Goal: Find specific page/section: Find specific page/section

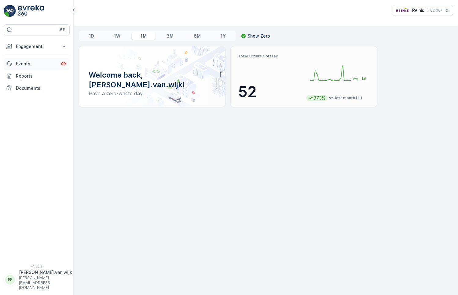
click at [28, 66] on p "Events" at bounding box center [36, 64] width 40 height 6
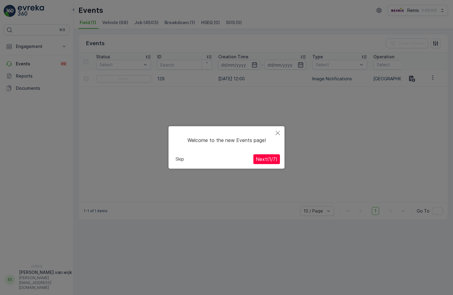
click at [278, 133] on icon "Close" at bounding box center [278, 133] width 4 height 4
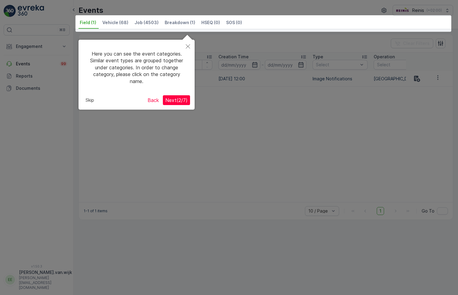
click at [187, 45] on icon "Close" at bounding box center [188, 46] width 4 height 4
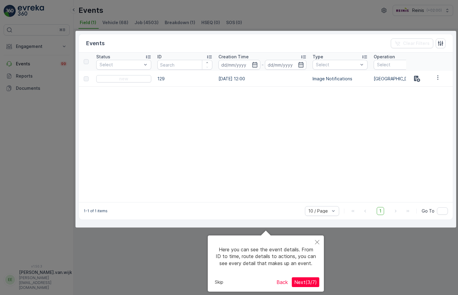
click at [316, 241] on icon "Close" at bounding box center [317, 242] width 4 height 4
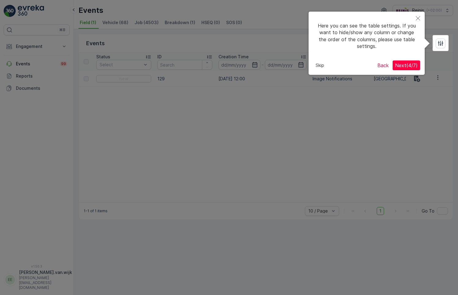
click at [318, 65] on button "Skip" at bounding box center [319, 65] width 13 height 9
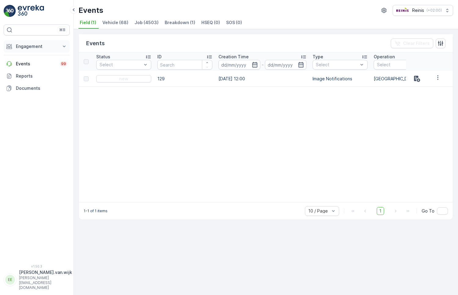
click at [36, 45] on p "Engagement" at bounding box center [37, 46] width 42 height 6
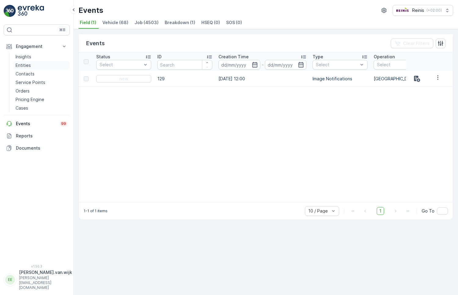
click at [26, 64] on p "Entities" at bounding box center [23, 65] width 15 height 6
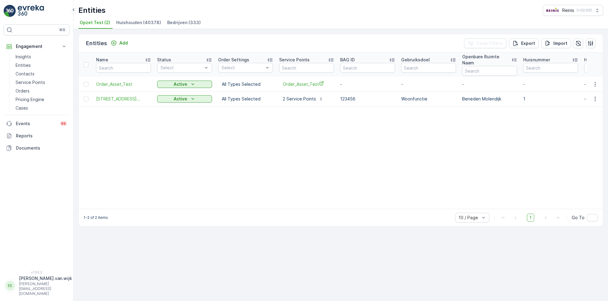
click at [177, 21] on span "Bedrijven (333)" at bounding box center [184, 23] width 34 height 6
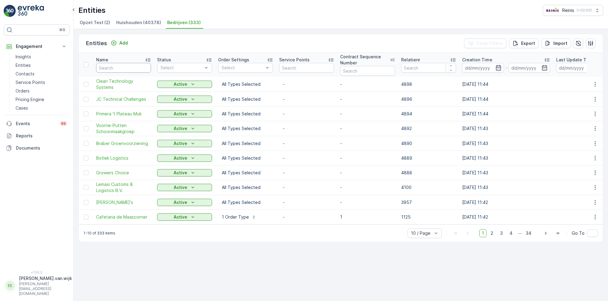
click at [122, 70] on input "text" at bounding box center [123, 68] width 55 height 10
click at [146, 23] on span "Huishouden (40378)" at bounding box center [138, 23] width 45 height 6
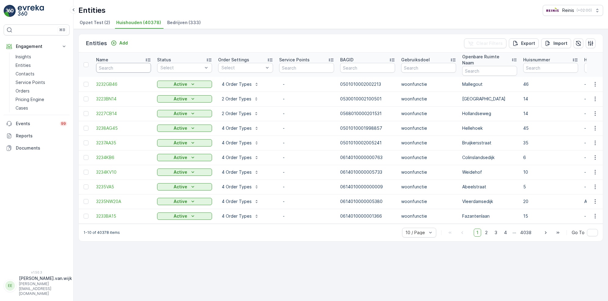
click at [115, 63] on input "text" at bounding box center [123, 68] width 55 height 10
paste input "3208KH"
type input "3208KH"
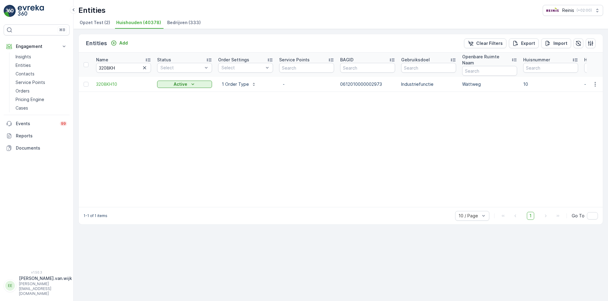
click at [414, 81] on p "Industriefunctie" at bounding box center [428, 84] width 55 height 6
click at [111, 65] on input "3208KH" at bounding box center [123, 68] width 55 height 10
paste input "4VM"
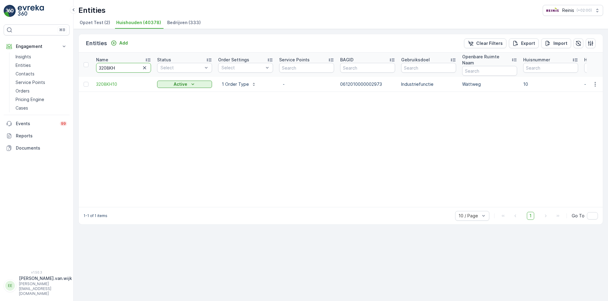
type input "3204VM"
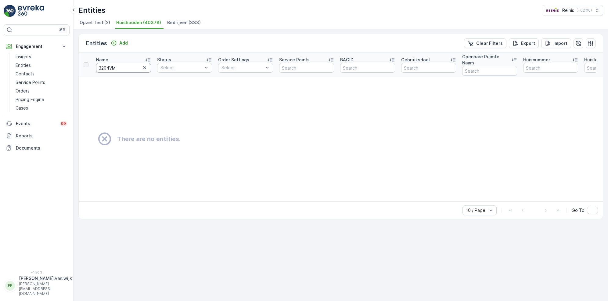
click at [113, 65] on input "3204VM" at bounding box center [123, 68] width 55 height 10
paste input "11TT"
type input "3211TT"
click at [105, 63] on input "3211TT" at bounding box center [123, 68] width 55 height 10
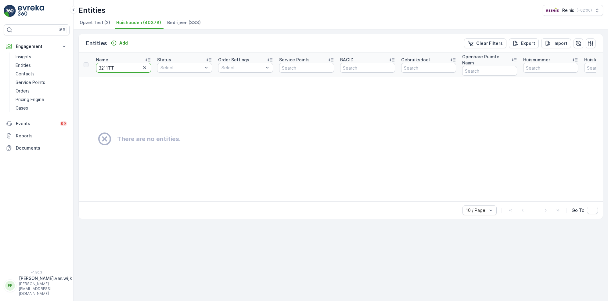
click at [105, 63] on input "3211TT" at bounding box center [123, 68] width 55 height 10
paste input "33LA"
type input "3233LA"
click at [118, 64] on input "3233LA" at bounding box center [123, 68] width 55 height 10
type input "3233"
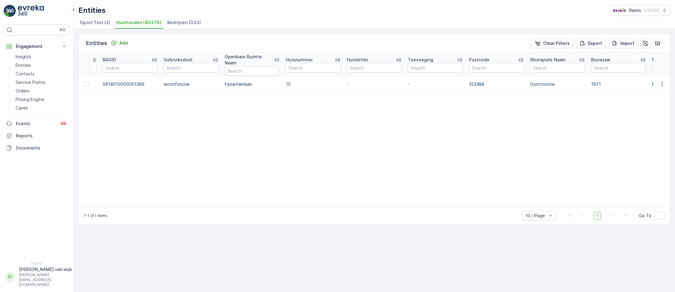
scroll to position [0, 241]
click at [457, 81] on p "Oostvoorne" at bounding box center [554, 84] width 55 height 6
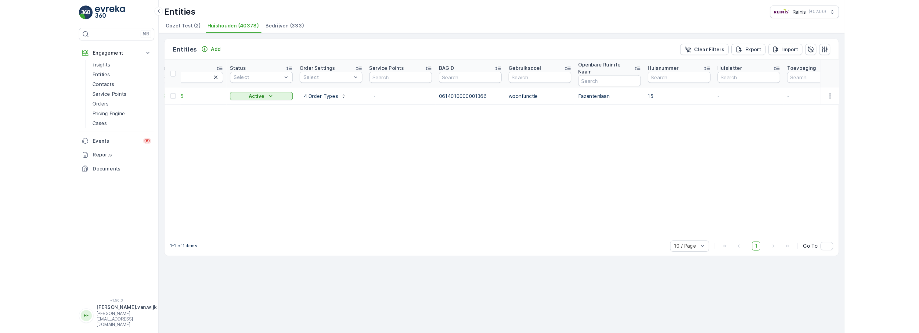
scroll to position [0, 0]
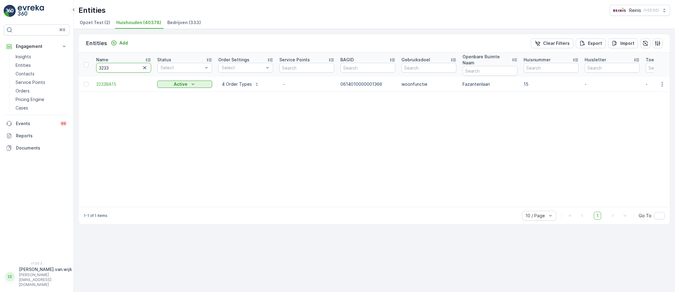
click at [122, 65] on input "3233" at bounding box center [123, 68] width 55 height 10
type input "323"
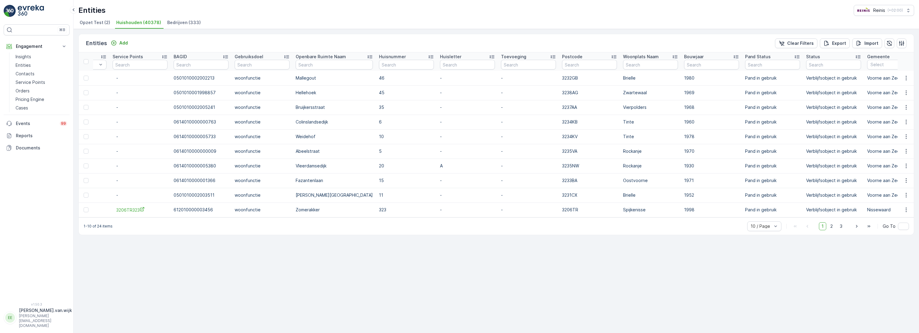
scroll to position [0, 171]
click at [457, 56] on icon at bounding box center [671, 57] width 6 height 6
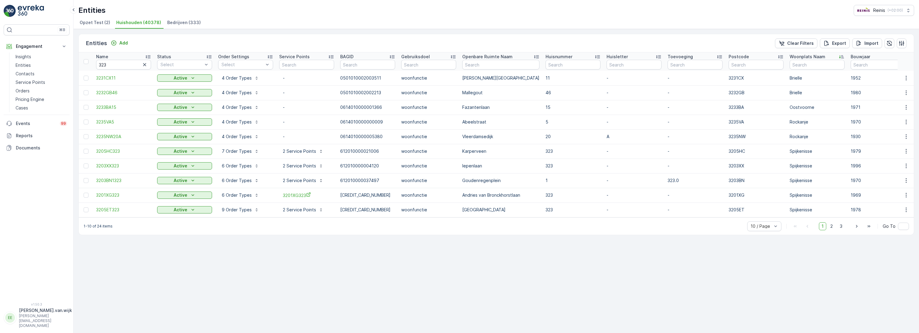
click at [101, 229] on p "1-10 of 24 items" at bounding box center [98, 226] width 29 height 5
click at [110, 66] on input "323" at bounding box center [123, 65] width 55 height 10
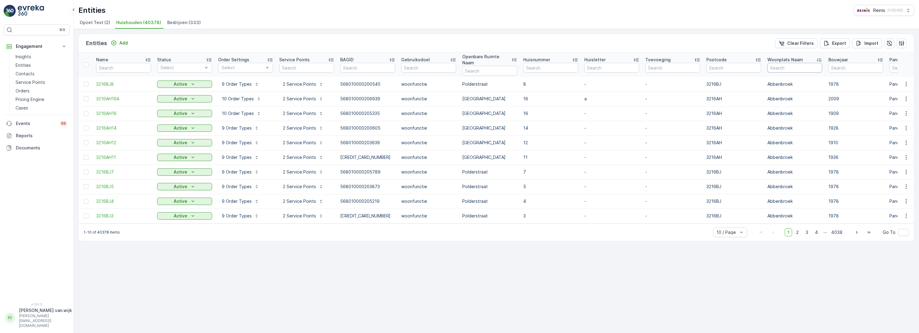
click at [457, 65] on input "text" at bounding box center [795, 68] width 55 height 10
type input "voorne"
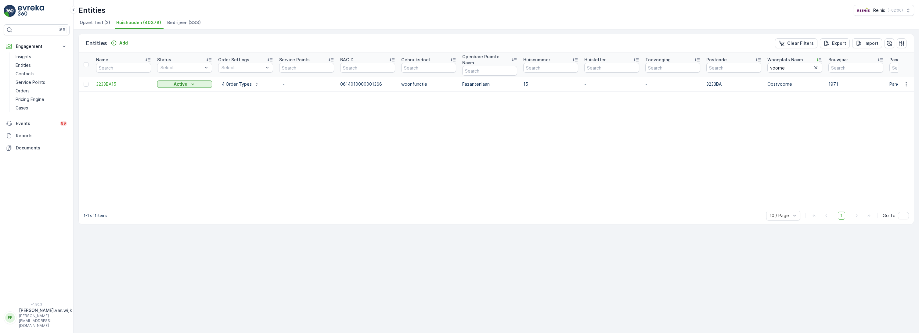
click at [109, 81] on span "3233BA15" at bounding box center [123, 84] width 55 height 6
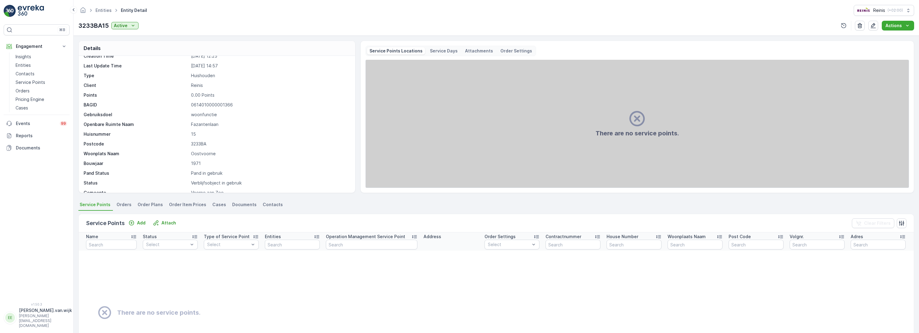
scroll to position [16, 0]
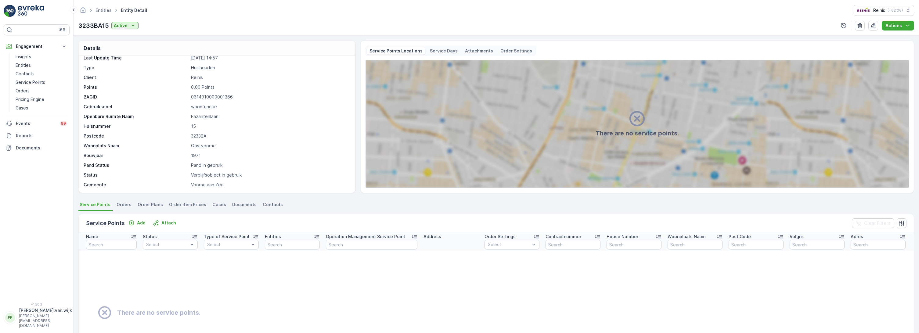
click at [125, 205] on span "Orders" at bounding box center [124, 205] width 15 height 6
click at [145, 206] on span "Order Plans" at bounding box center [150, 205] width 25 height 6
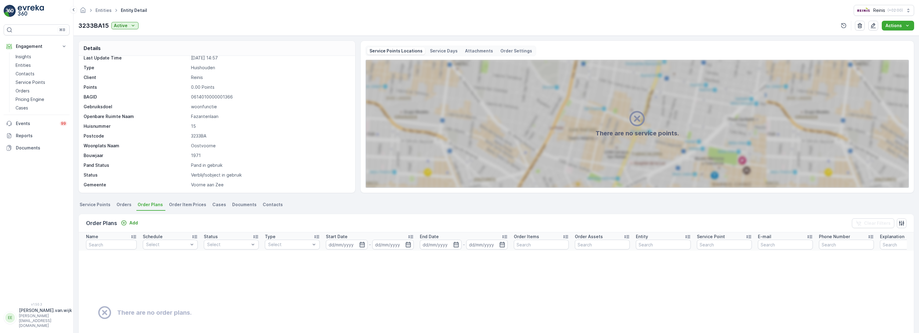
click at [180, 206] on span "Order Item Prices" at bounding box center [187, 205] width 37 height 6
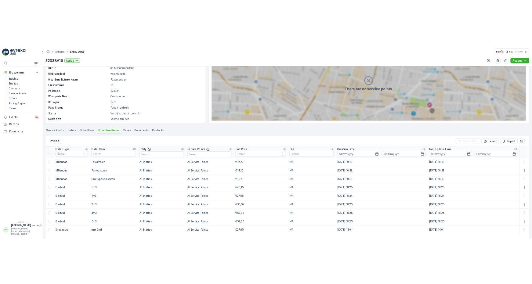
scroll to position [48, 0]
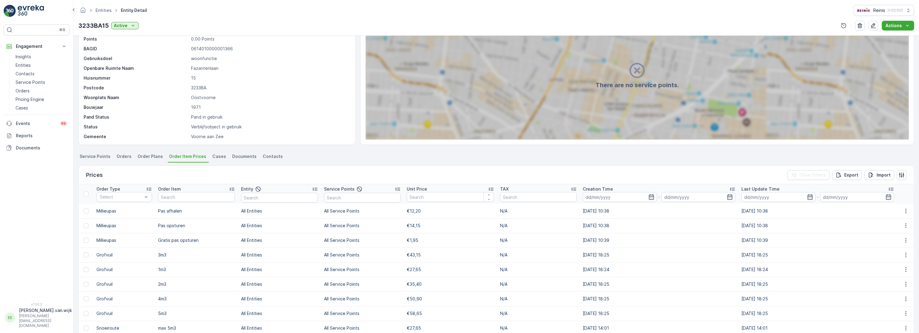
click at [198, 89] on p "3233BA" at bounding box center [270, 88] width 158 height 6
copy p "3233BA"
click at [20, 65] on p "Entities" at bounding box center [23, 65] width 15 height 6
